Goal: Task Accomplishment & Management: Manage account settings

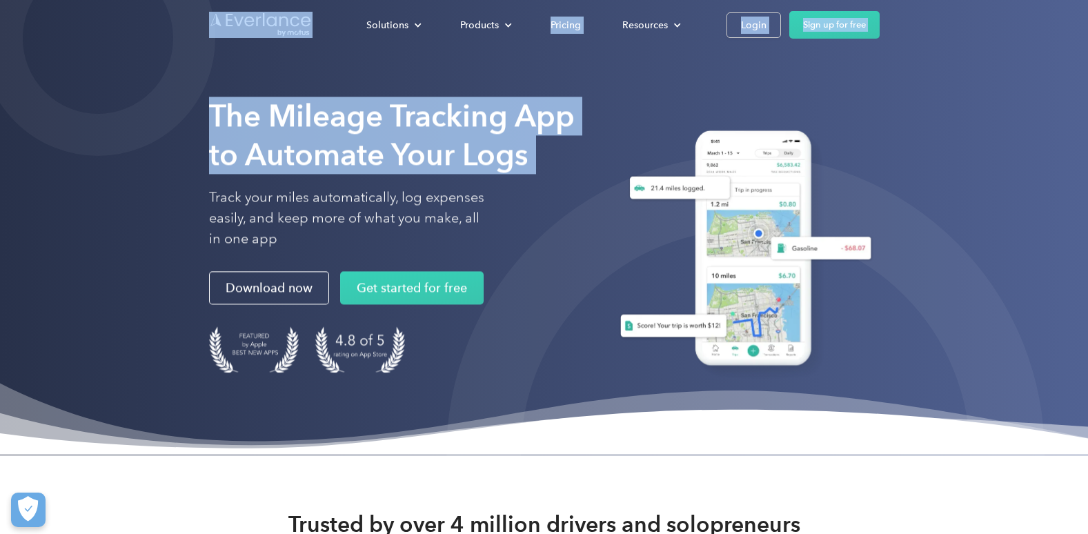
drag, startPoint x: 0, startPoint y: 0, endPoint x: 325, endPoint y: 1, distance: 324.9
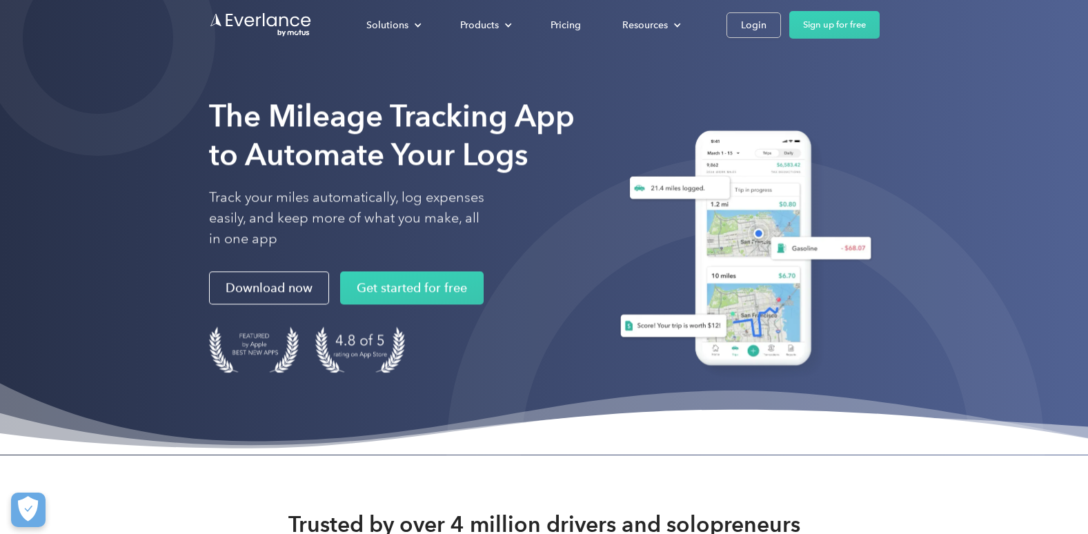
click at [731, 90] on div at bounding box center [742, 244] width 276 height 312
click at [751, 28] on div "Login" at bounding box center [754, 25] width 26 height 17
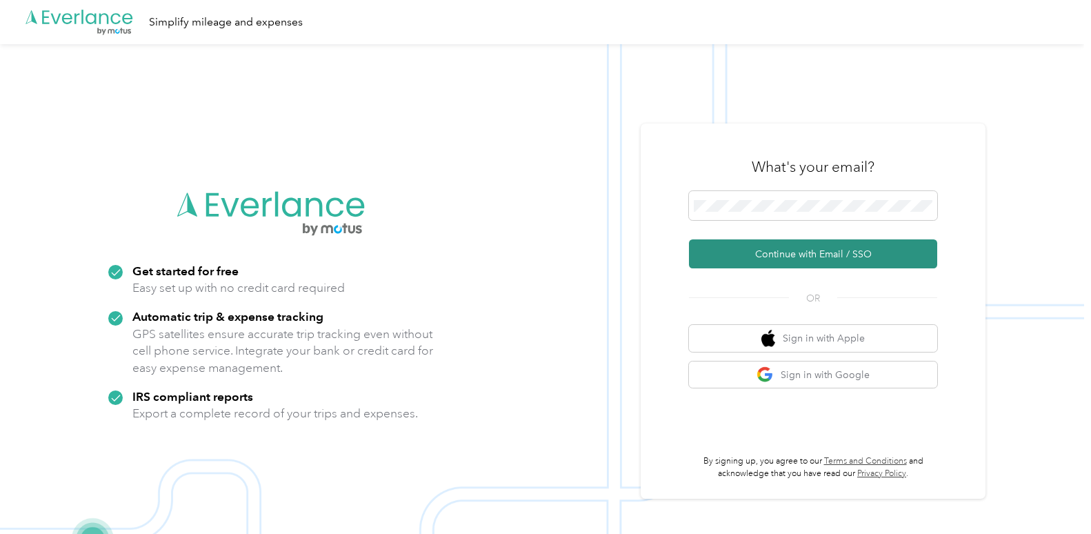
click at [831, 244] on button "Continue with Email / SSO" at bounding box center [813, 253] width 248 height 29
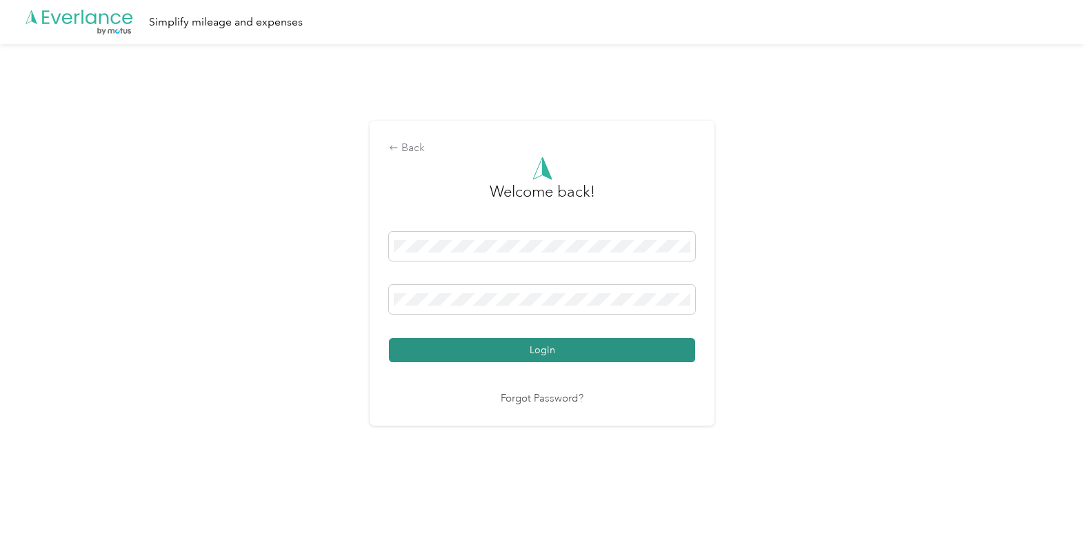
click at [535, 346] on button "Login" at bounding box center [542, 350] width 306 height 24
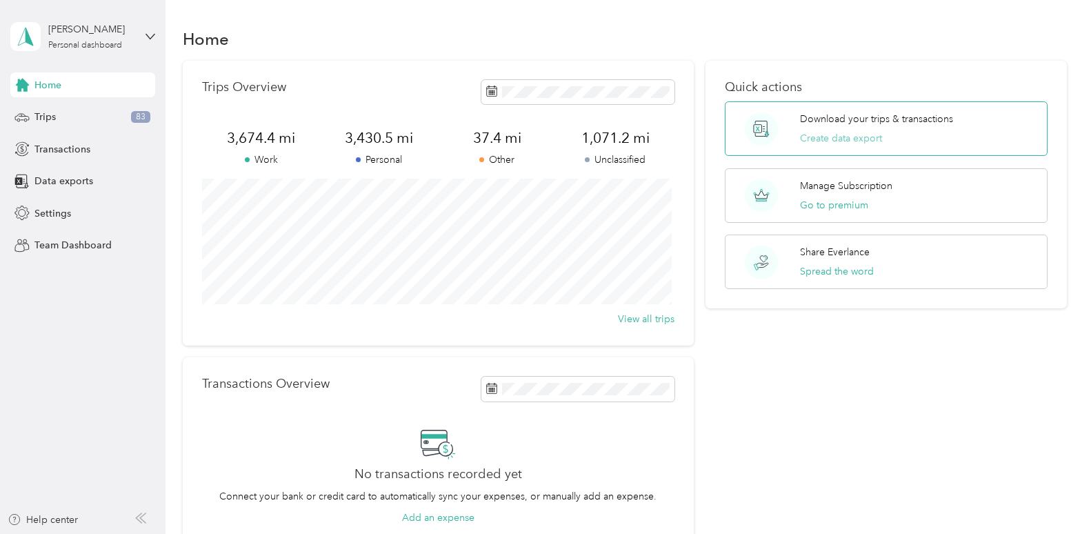
click at [826, 137] on button "Create data export" at bounding box center [841, 138] width 82 height 14
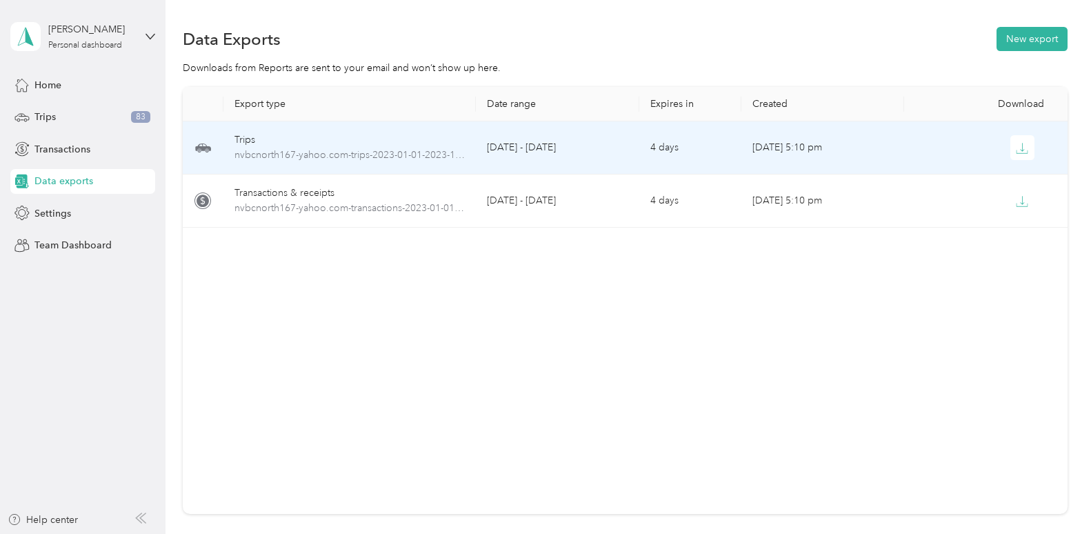
click at [336, 132] on div "Trips" at bounding box center [350, 139] width 230 height 15
click at [328, 155] on span "nvbcnorth167-yahoo.com-trips-2023-01-01-2023-12-31.xlsx" at bounding box center [350, 155] width 230 height 15
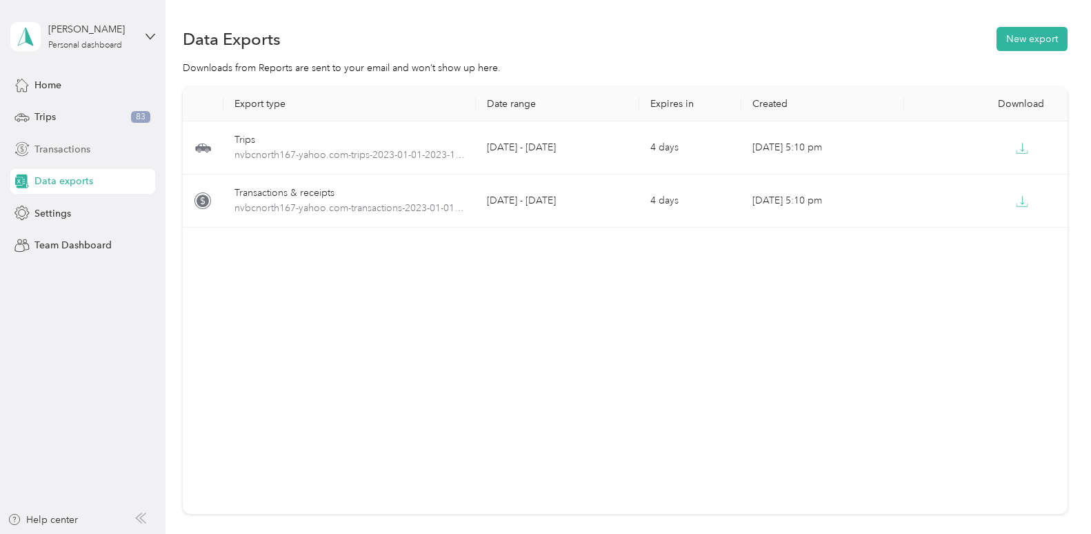
click at [44, 150] on span "Transactions" at bounding box center [62, 149] width 56 height 14
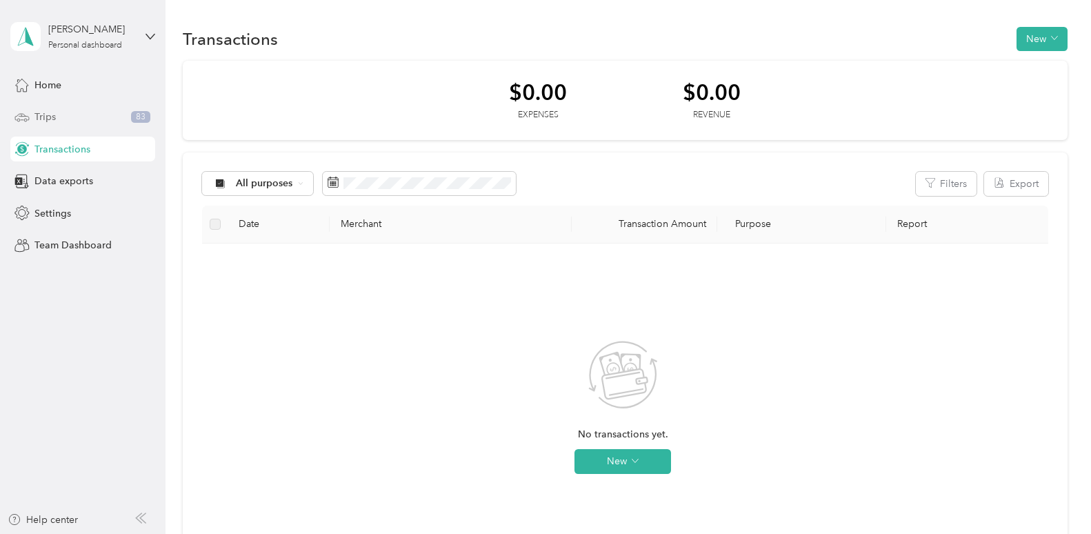
click at [44, 113] on span "Trips" at bounding box center [44, 117] width 21 height 14
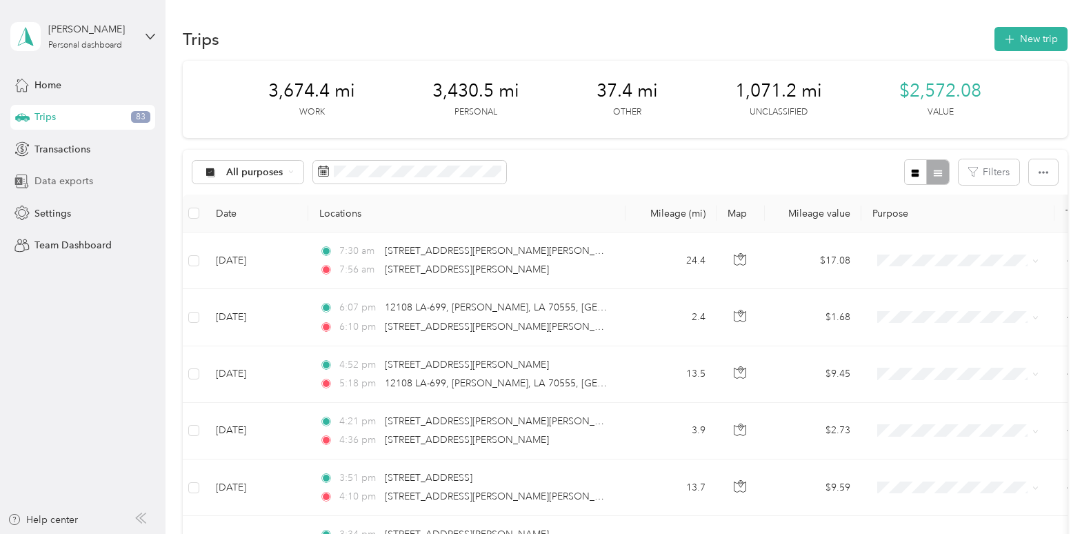
click at [60, 176] on span "Data exports" at bounding box center [63, 181] width 59 height 14
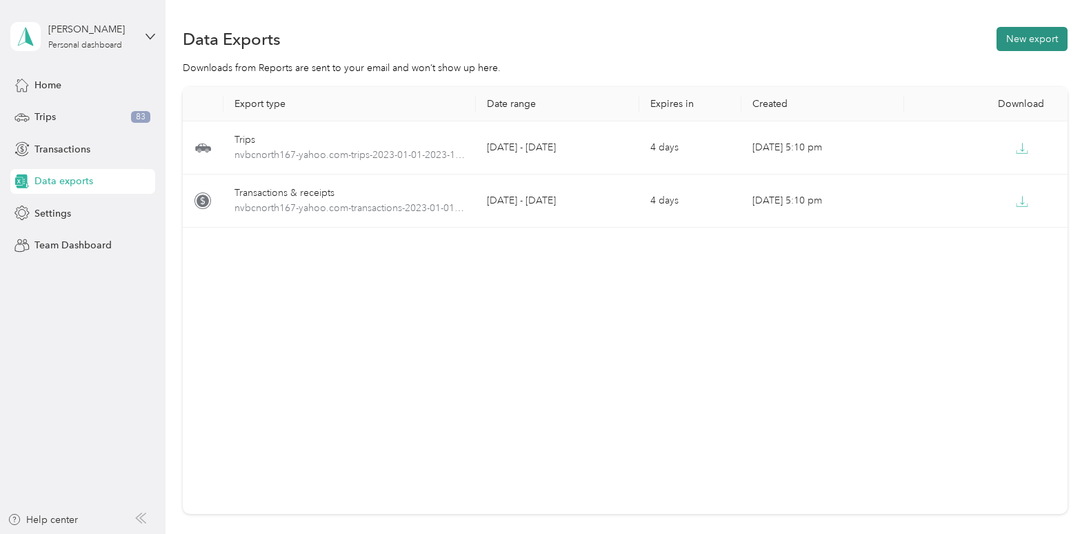
click at [1036, 41] on button "New export" at bounding box center [1032, 39] width 71 height 24
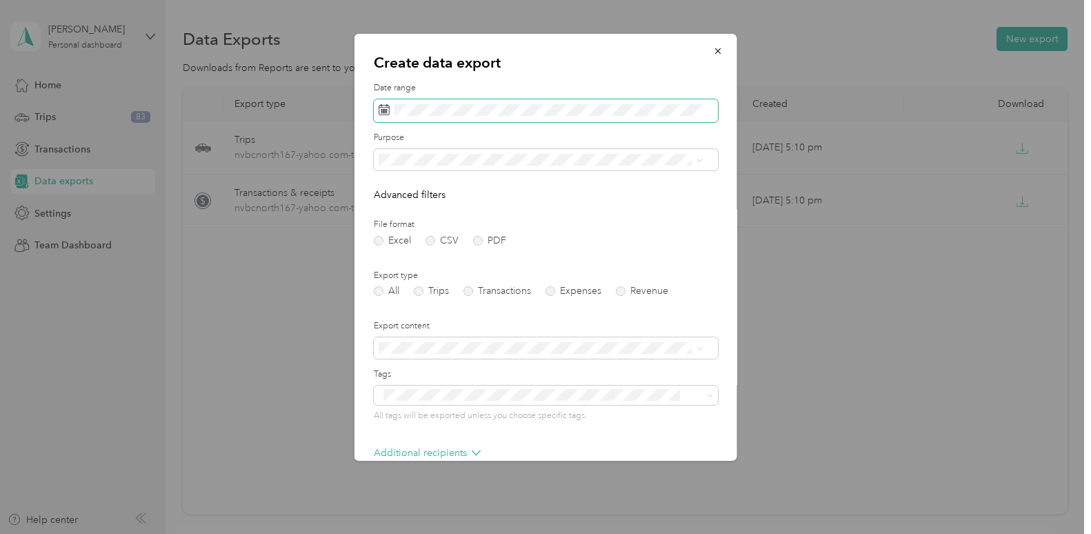
click at [385, 113] on icon at bounding box center [384, 109] width 11 height 11
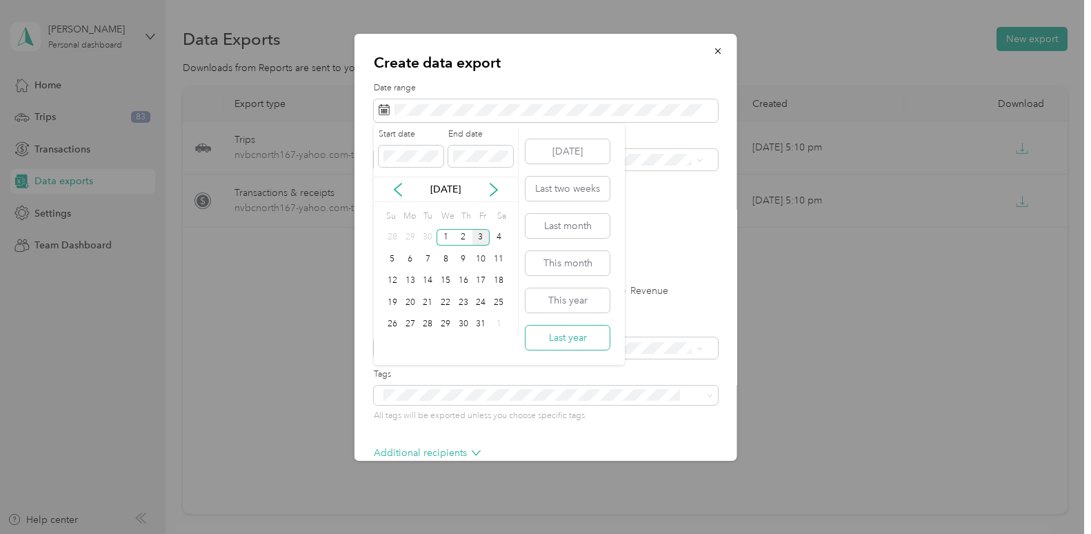
click at [564, 337] on button "Last year" at bounding box center [568, 338] width 84 height 24
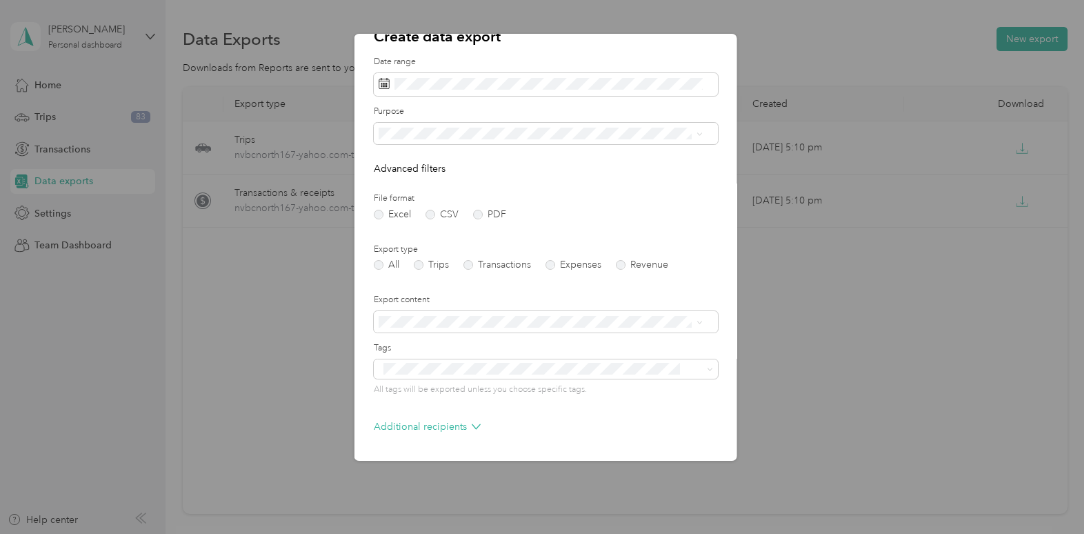
scroll to position [75, 0]
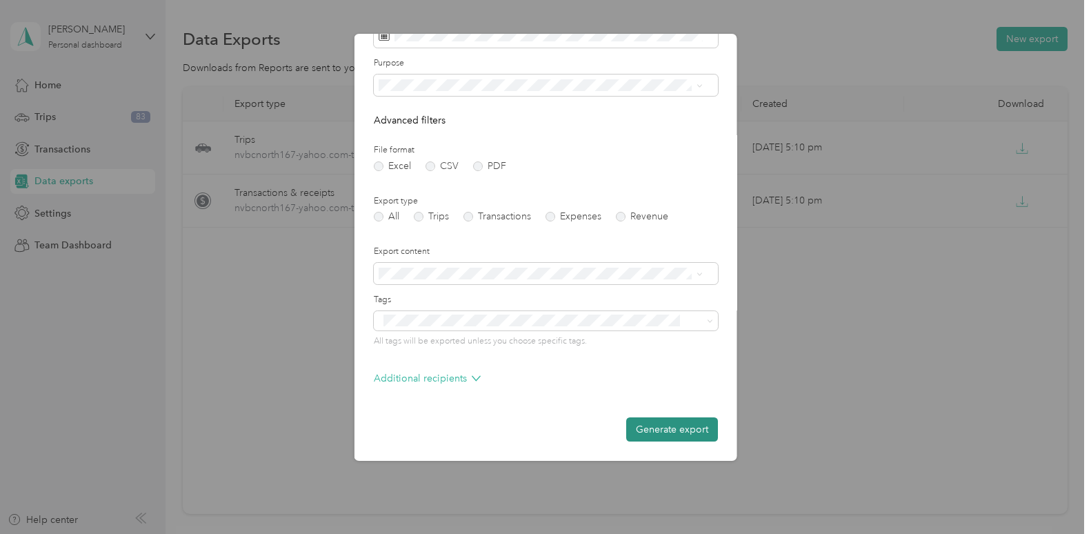
click at [668, 428] on button "Generate export" at bounding box center [672, 429] width 92 height 24
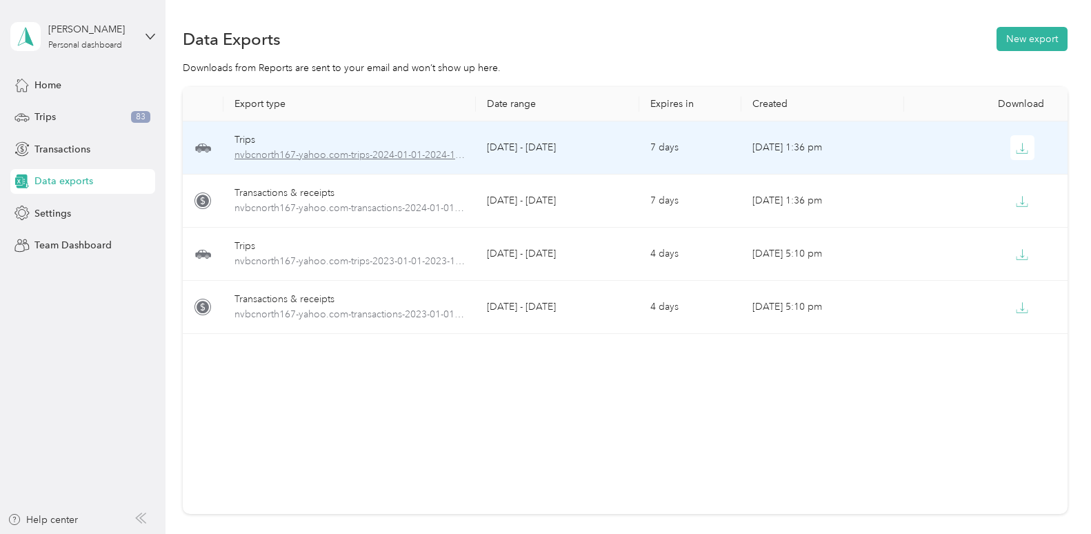
click at [410, 157] on span "nvbcnorth167-yahoo.com-trips-2024-01-01-2024-12-31.xlsx" at bounding box center [350, 155] width 230 height 15
click at [1026, 147] on button "button" at bounding box center [1023, 147] width 25 height 25
